Goal: Task Accomplishment & Management: Manage account settings

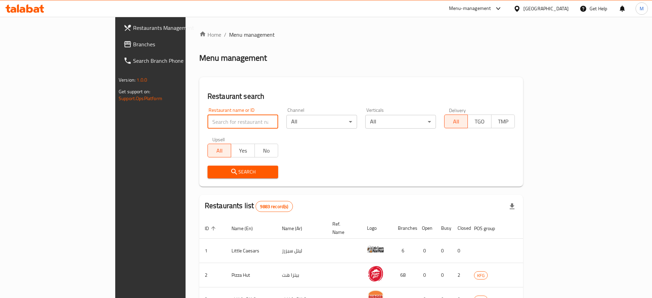
click at [208, 122] on input "search" at bounding box center [243, 122] width 71 height 14
type input "dipn"
click button "Search" at bounding box center [243, 172] width 71 height 13
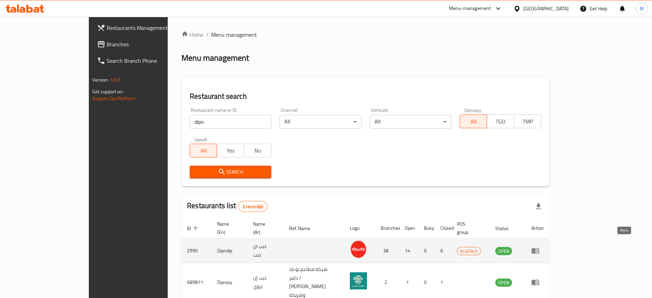
click at [540, 247] on icon "enhanced table" at bounding box center [535, 251] width 8 height 8
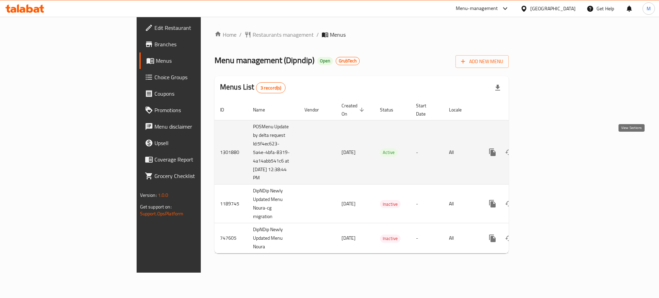
click at [550, 144] on link "enhanced table" at bounding box center [541, 152] width 16 height 16
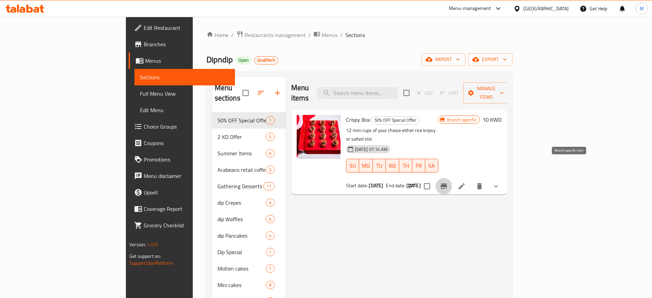
click at [447, 184] on icon "Branch-specific-item" at bounding box center [444, 186] width 6 height 5
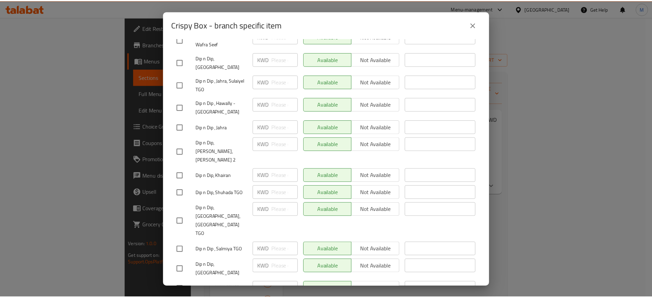
scroll to position [647, 0]
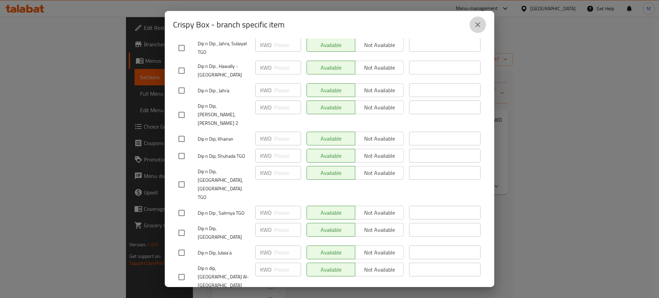
click at [478, 24] on icon "close" at bounding box center [477, 24] width 5 height 5
